Goal: Information Seeking & Learning: Learn about a topic

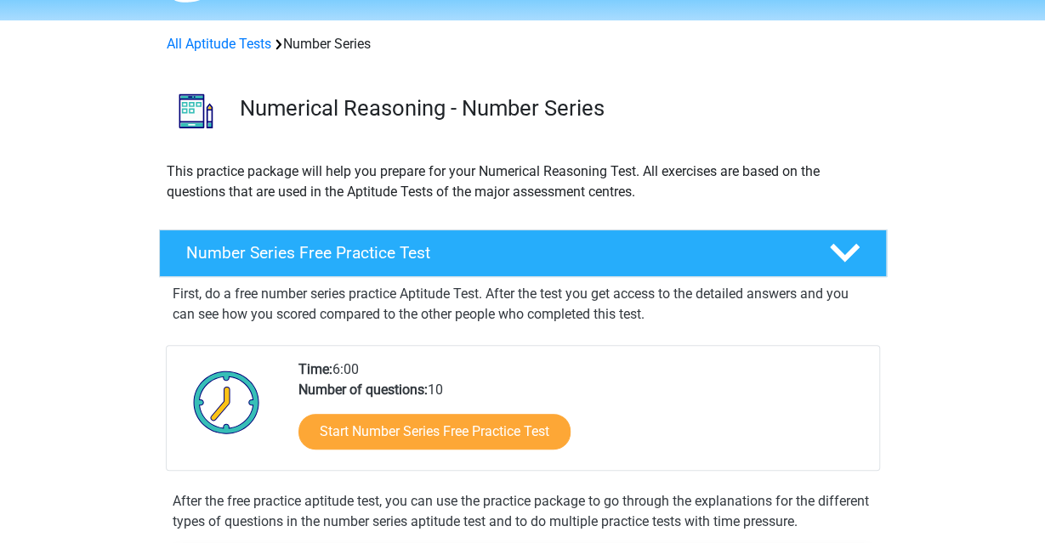
scroll to position [177, 0]
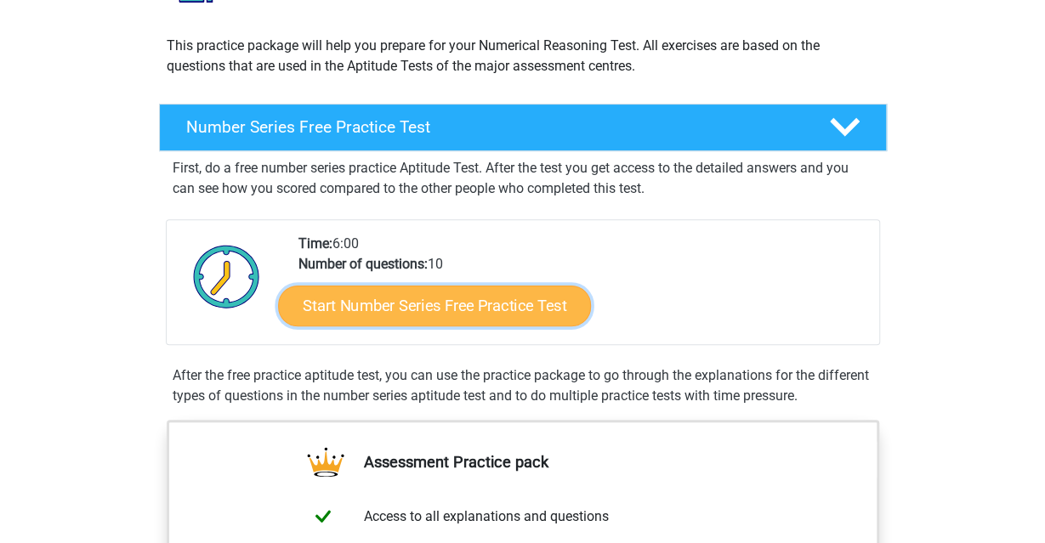
click at [507, 299] on link "Start Number Series Free Practice Test" at bounding box center [434, 305] width 313 height 41
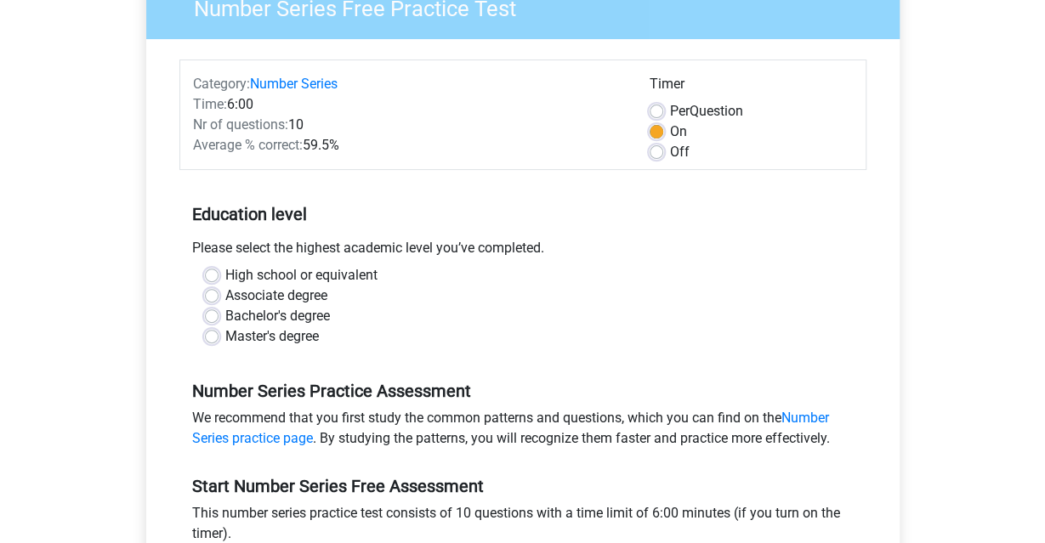
scroll to position [177, 0]
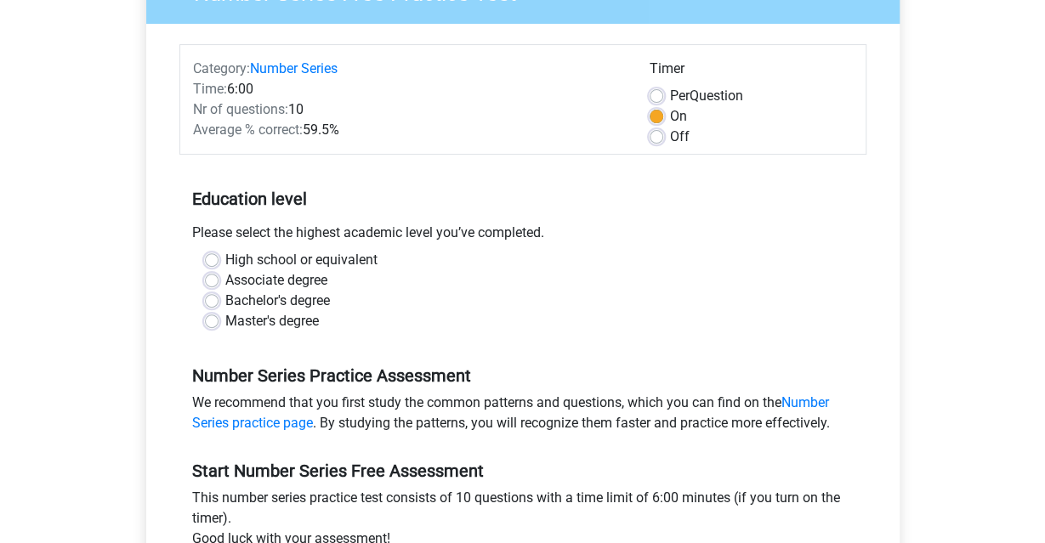
click at [273, 320] on label "Master's degree" at bounding box center [271, 321] width 93 height 20
click at [218, 320] on input "Master's degree" at bounding box center [212, 319] width 14 height 17
radio input "true"
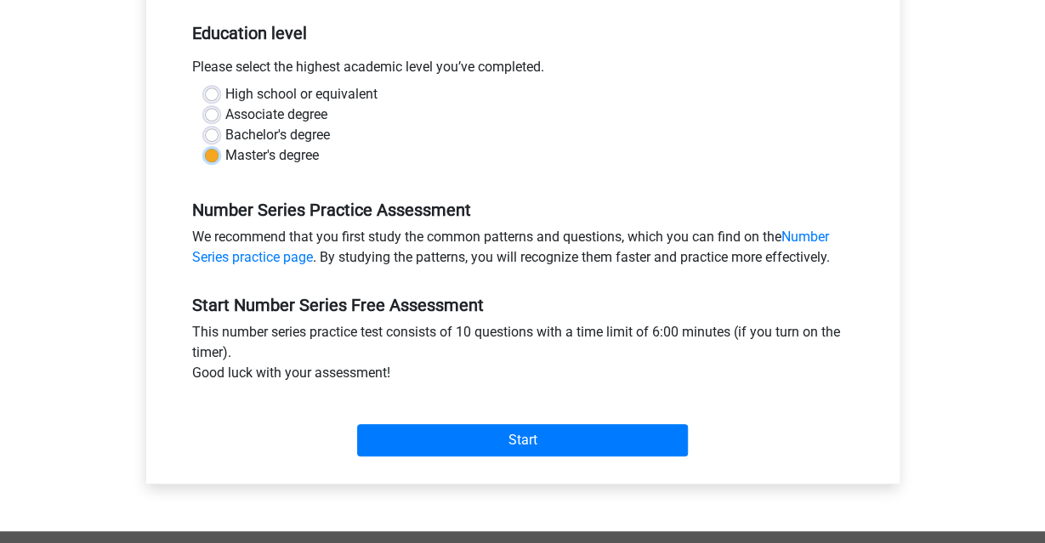
scroll to position [354, 0]
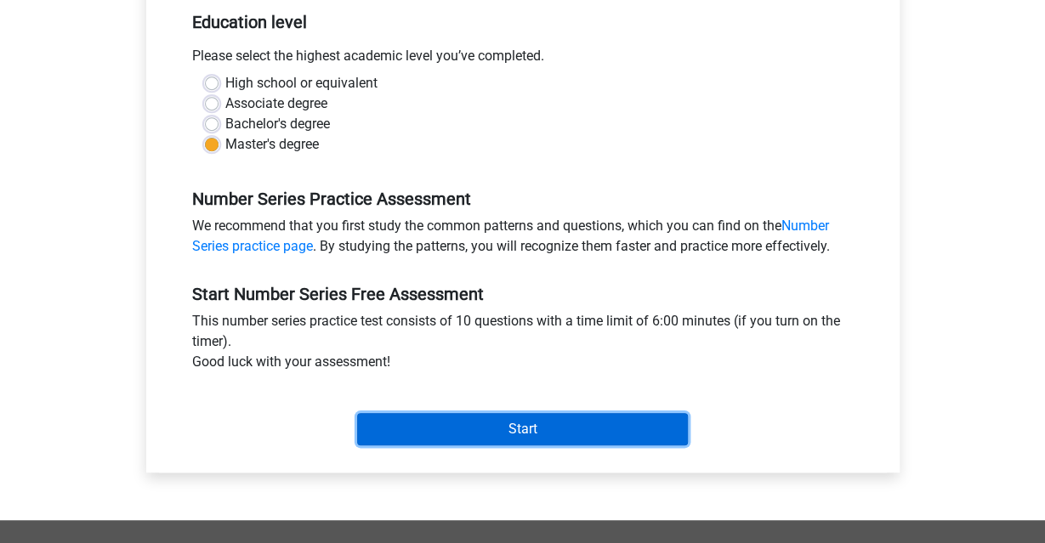
click at [559, 441] on input "Start" at bounding box center [522, 429] width 331 height 32
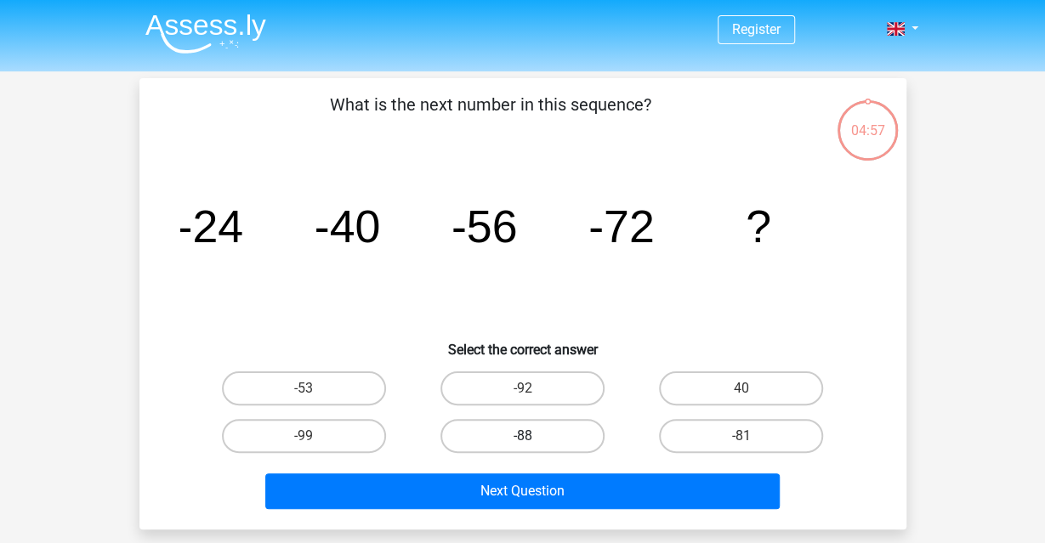
click at [541, 439] on label "-88" at bounding box center [522, 436] width 164 height 34
click at [533, 439] on input "-88" at bounding box center [527, 441] width 11 height 11
radio input "true"
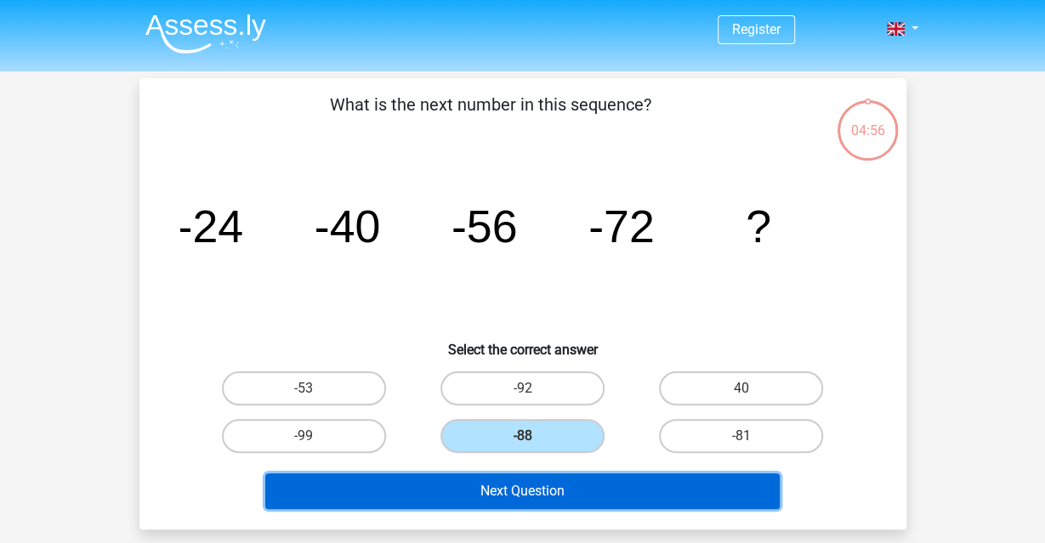
click at [560, 484] on button "Next Question" at bounding box center [522, 491] width 514 height 36
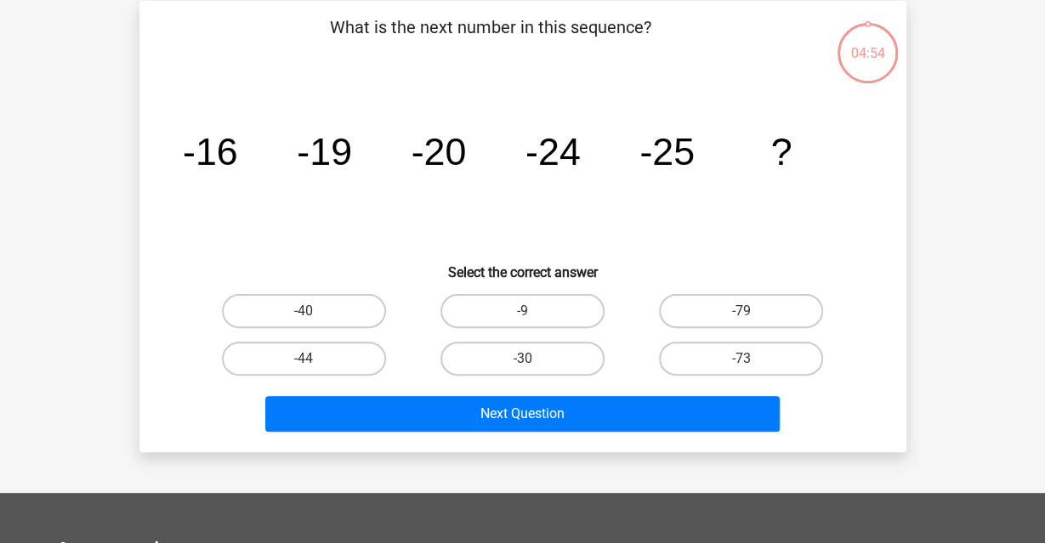
scroll to position [78, 0]
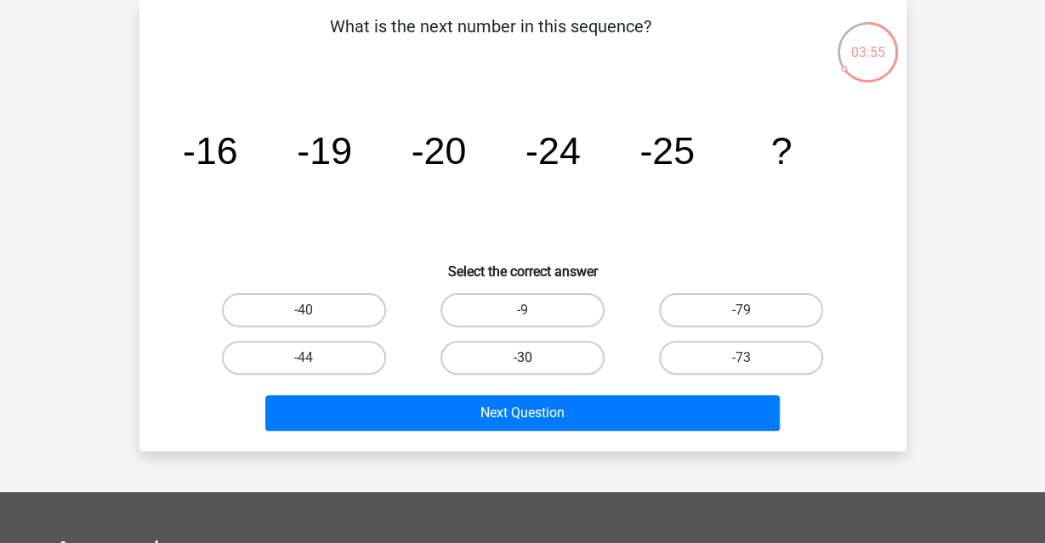
click at [581, 365] on label "-30" at bounding box center [522, 358] width 164 height 34
click at [533, 365] on input "-30" at bounding box center [527, 363] width 11 height 11
radio input "true"
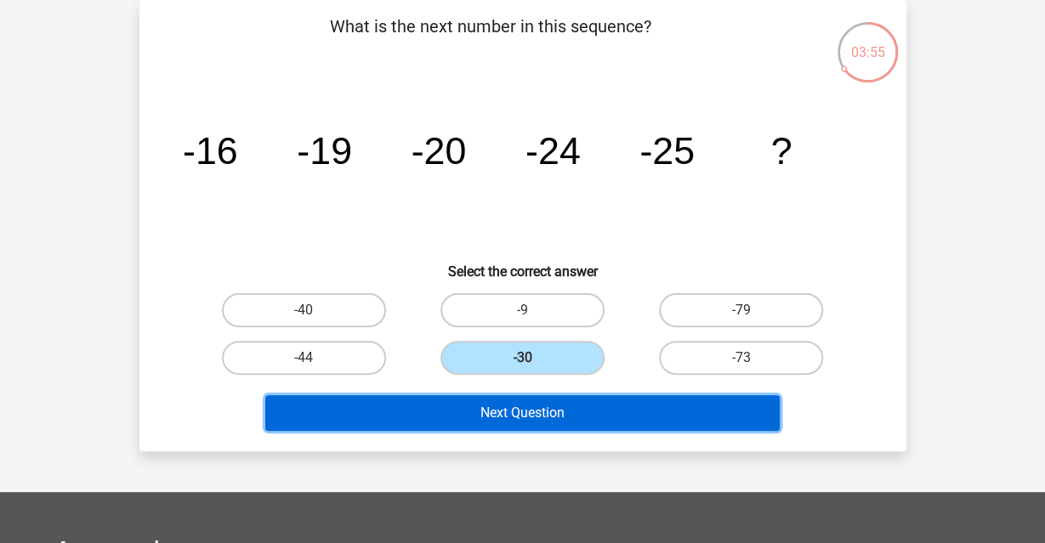
click at [581, 406] on button "Next Question" at bounding box center [522, 413] width 514 height 36
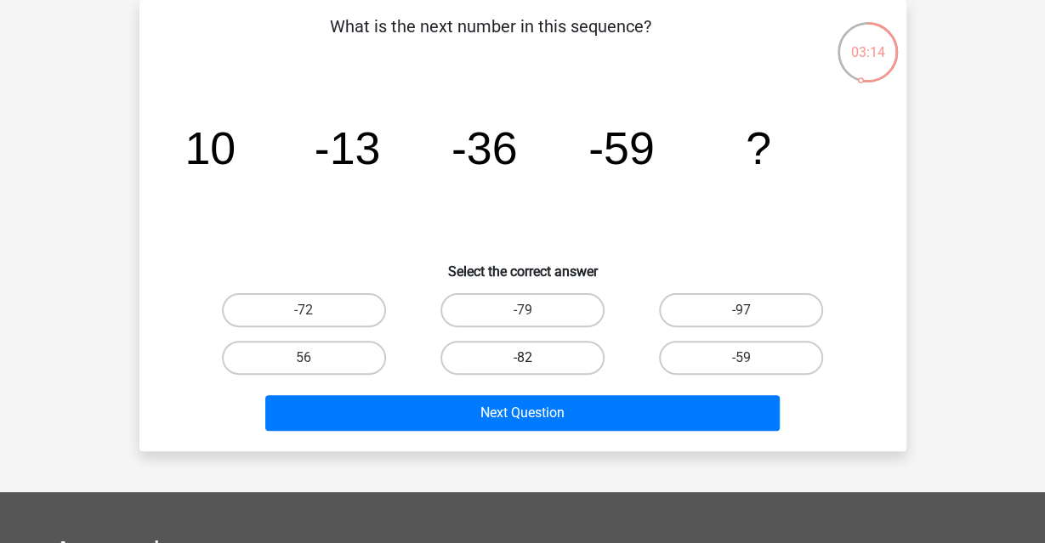
click at [561, 361] on label "-82" at bounding box center [522, 358] width 164 height 34
click at [533, 361] on input "-82" at bounding box center [527, 363] width 11 height 11
radio input "true"
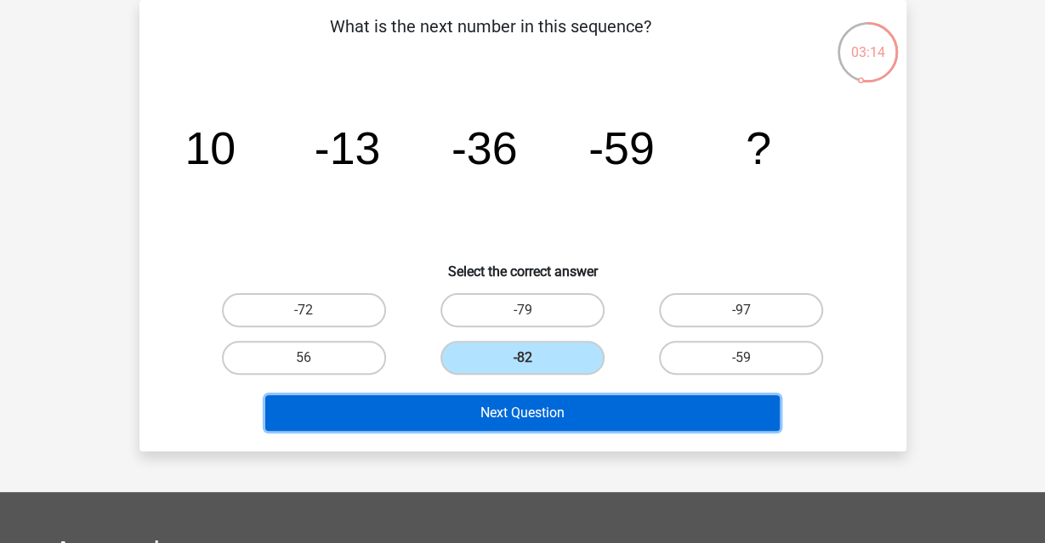
click at [558, 405] on button "Next Question" at bounding box center [522, 413] width 514 height 36
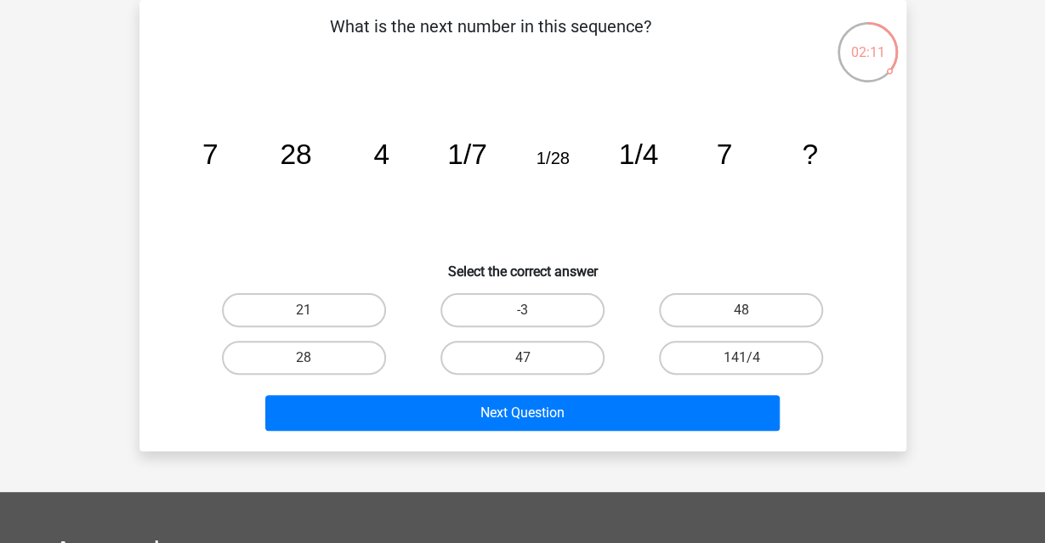
click at [555, 211] on icon "image/svg+xml 7 28 4 1/7 1/28 1/4 7 ?" at bounding box center [522, 164] width 685 height 172
click at [586, 179] on icon "image/svg+xml 7 28 4 1/7 1/28 1/4 7 ?" at bounding box center [522, 164] width 685 height 172
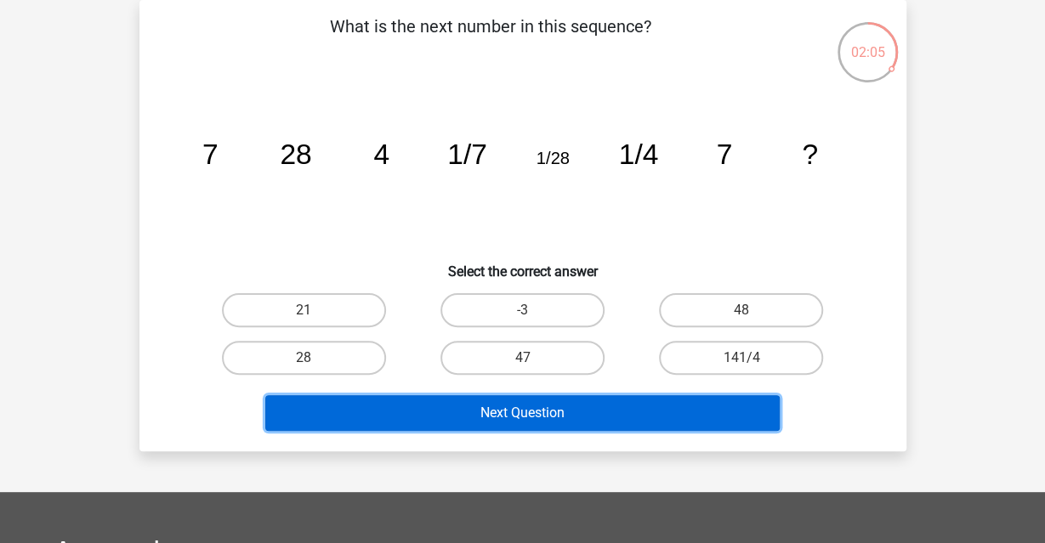
click at [581, 416] on button "Next Question" at bounding box center [522, 413] width 514 height 36
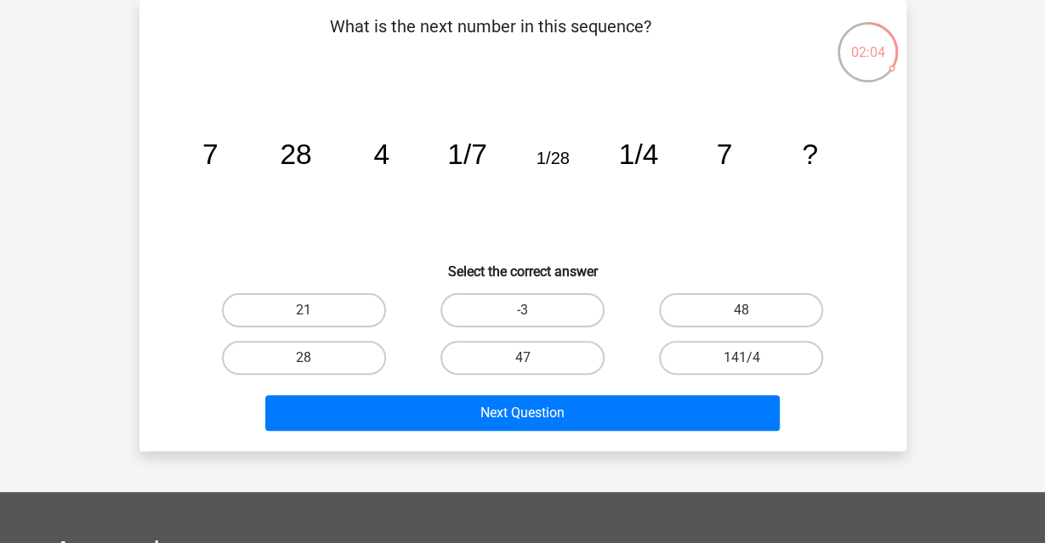
click at [693, 223] on icon "image/svg+xml 7 28 4 1/7 1/28 1/4 7 ?" at bounding box center [522, 164] width 685 height 172
click at [371, 309] on label "21" at bounding box center [304, 310] width 164 height 34
click at [314, 310] on input "21" at bounding box center [308, 315] width 11 height 11
radio input "true"
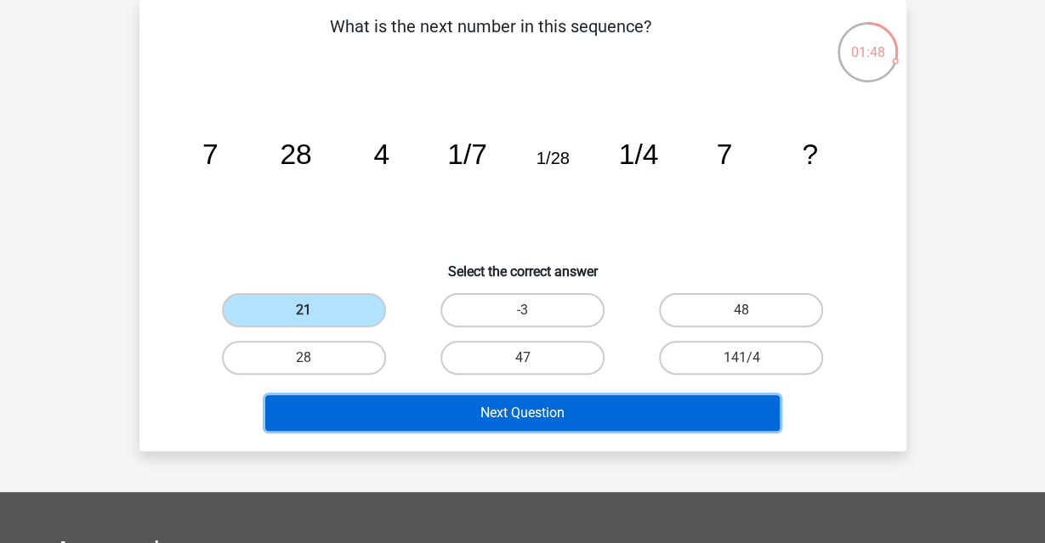
click at [618, 416] on button "Next Question" at bounding box center [522, 413] width 514 height 36
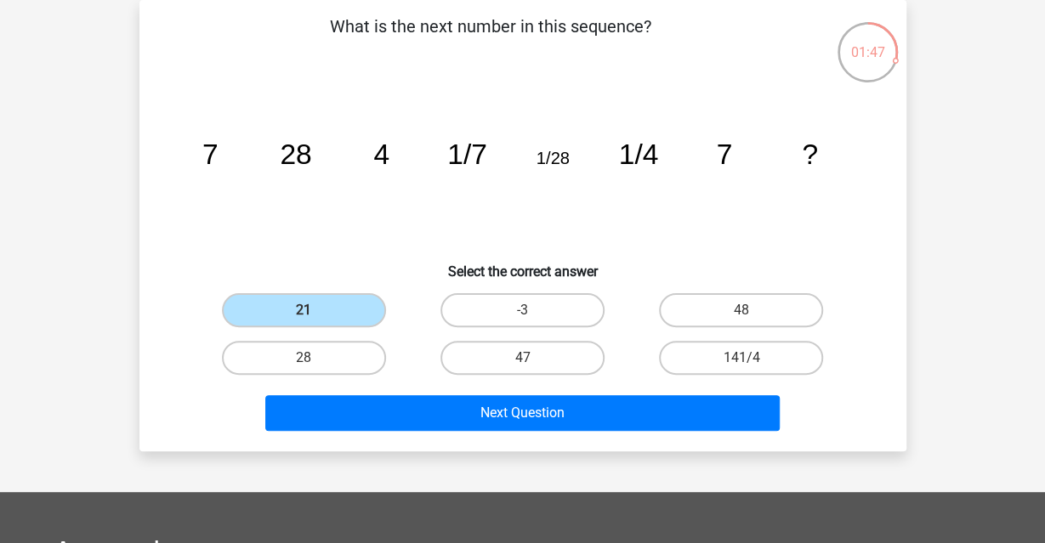
click at [351, 221] on icon "image/svg+xml 7 28 4 1/7 1/28 1/4 7 ?" at bounding box center [522, 164] width 685 height 172
click at [344, 297] on label "21" at bounding box center [304, 310] width 164 height 34
click at [314, 310] on input "21" at bounding box center [308, 315] width 11 height 11
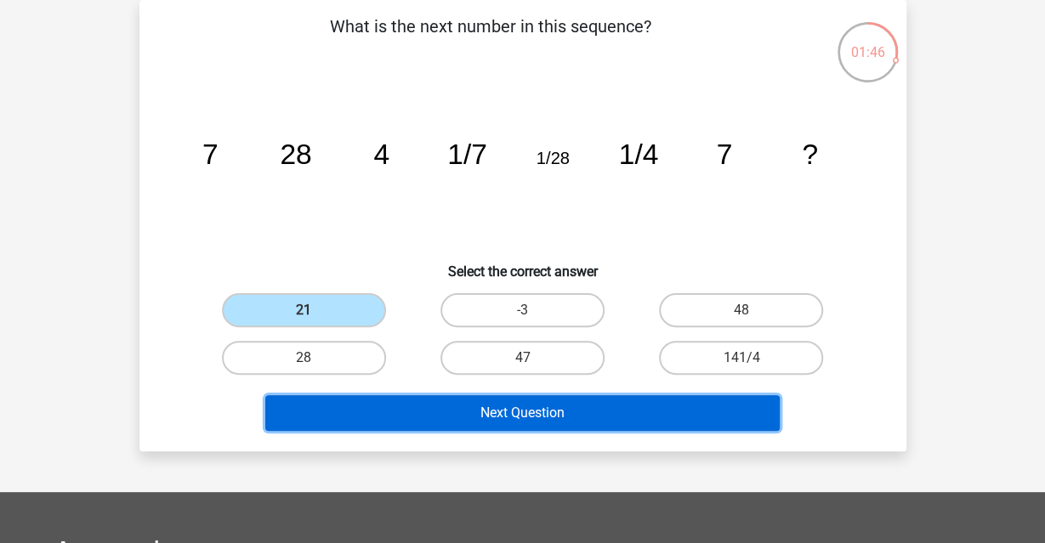
click at [462, 416] on button "Next Question" at bounding box center [522, 413] width 514 height 36
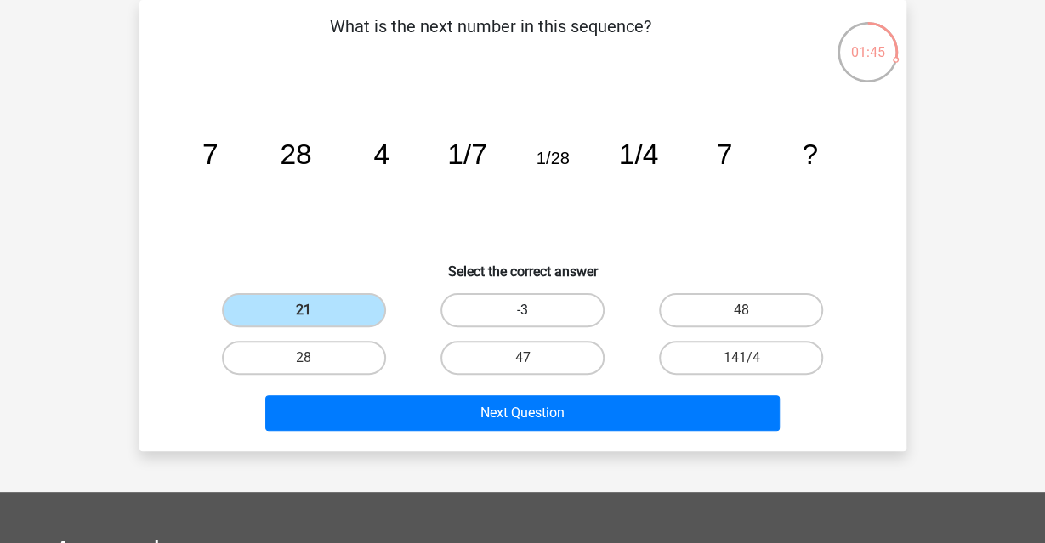
click at [505, 321] on label "-3" at bounding box center [522, 310] width 164 height 34
click at [522, 321] on input "-3" at bounding box center [527, 315] width 11 height 11
radio input "true"
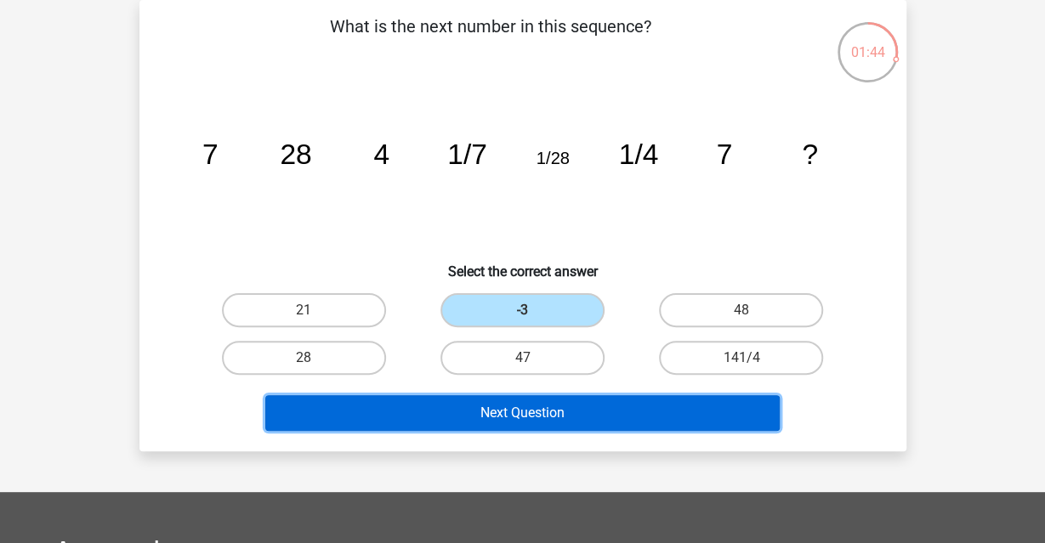
click at [541, 408] on button "Next Question" at bounding box center [522, 413] width 514 height 36
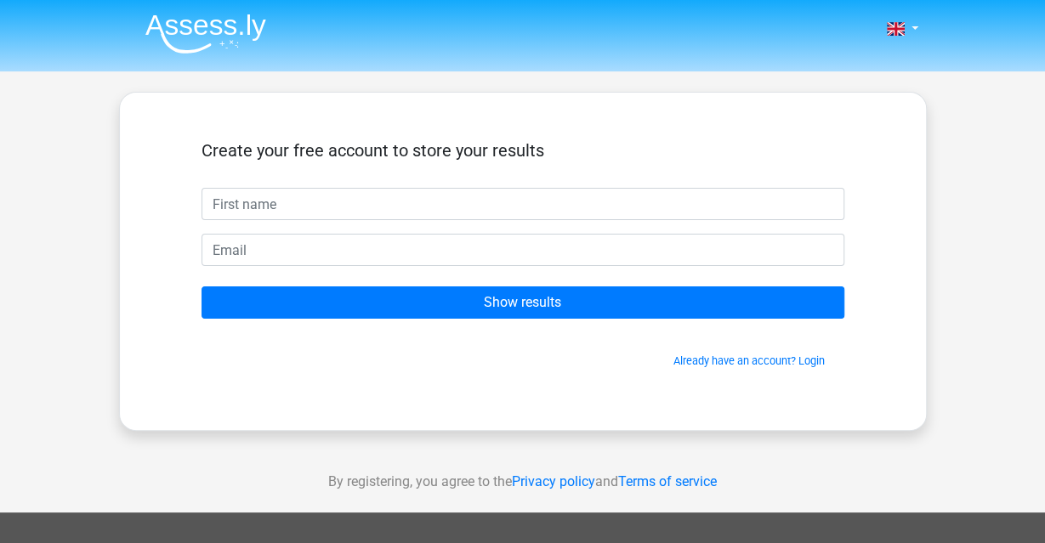
click at [543, 137] on div "Create your free account to store your results Show results Already have an acc…" at bounding box center [523, 261] width 724 height 256
